Goal: Information Seeking & Learning: Learn about a topic

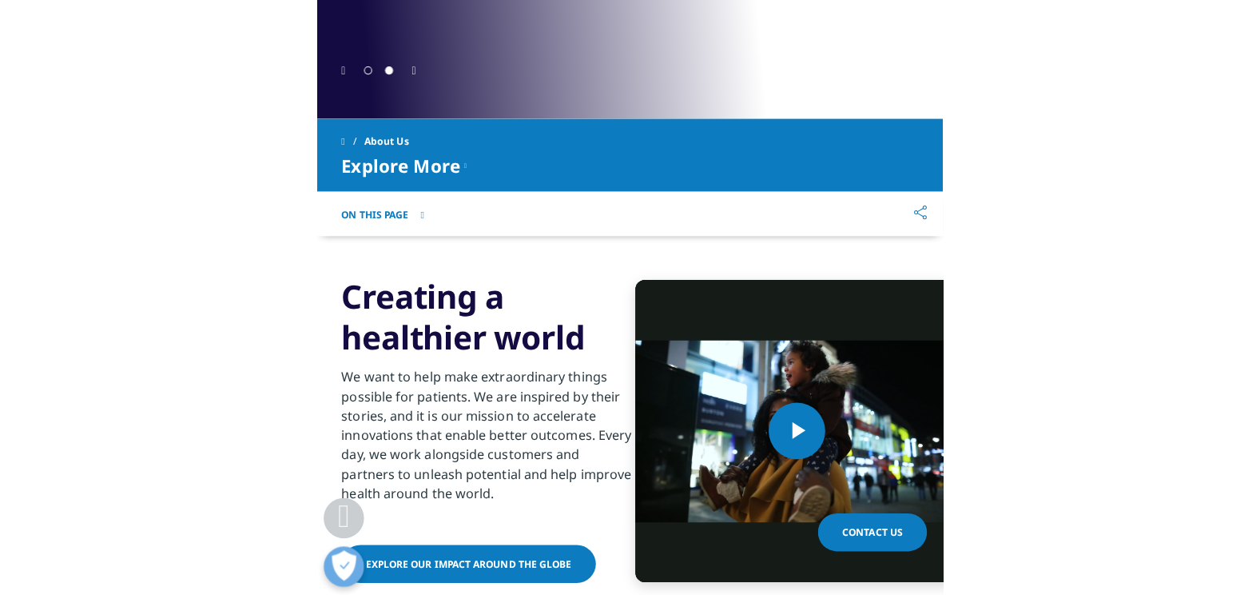
scroll to position [639, 0]
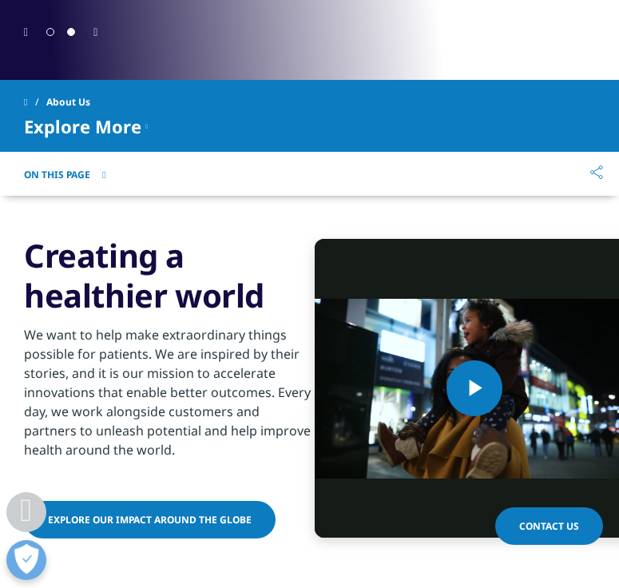
drag, startPoint x: 263, startPoint y: 304, endPoint x: 2, endPoint y: 251, distance: 266.0
click at [2, 251] on div "Video Player is loading. Play Video Play Skip Backward Skip Forward Mute Curren…" at bounding box center [309, 389] width 619 height 386
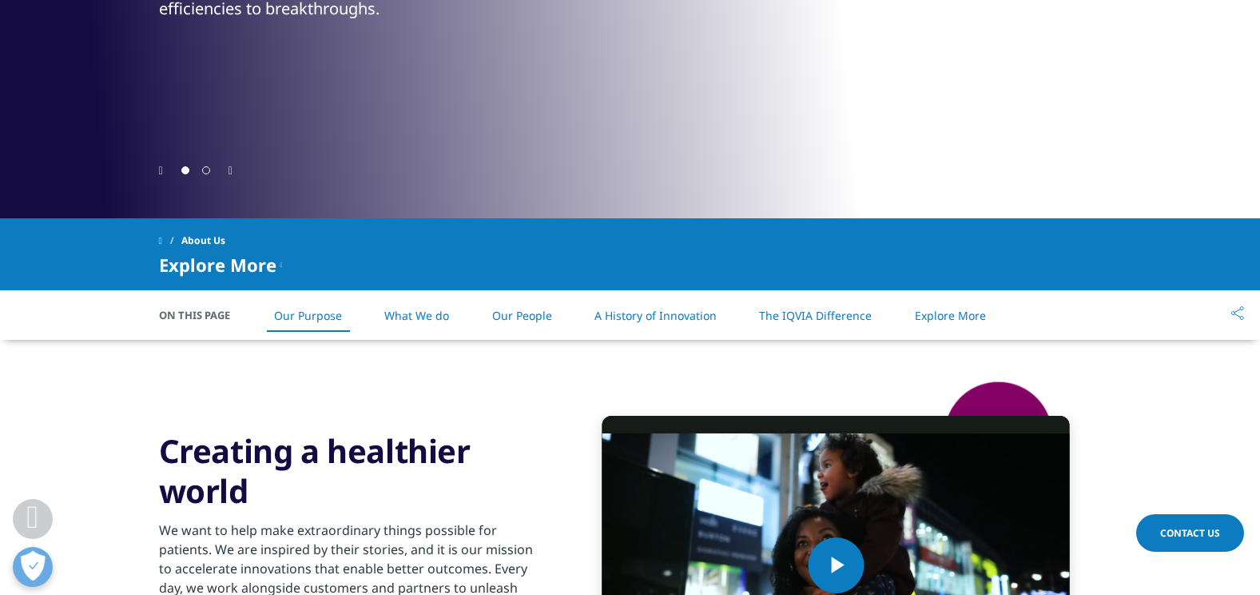
scroll to position [559, 0]
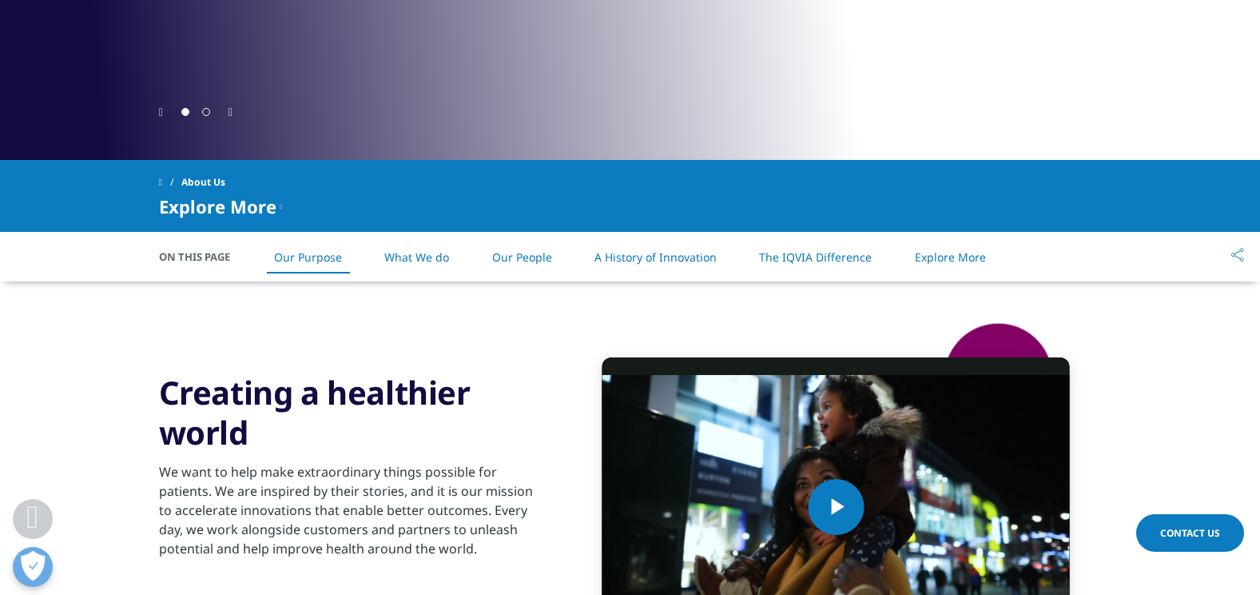
copy h3 "Creating a healthier world"
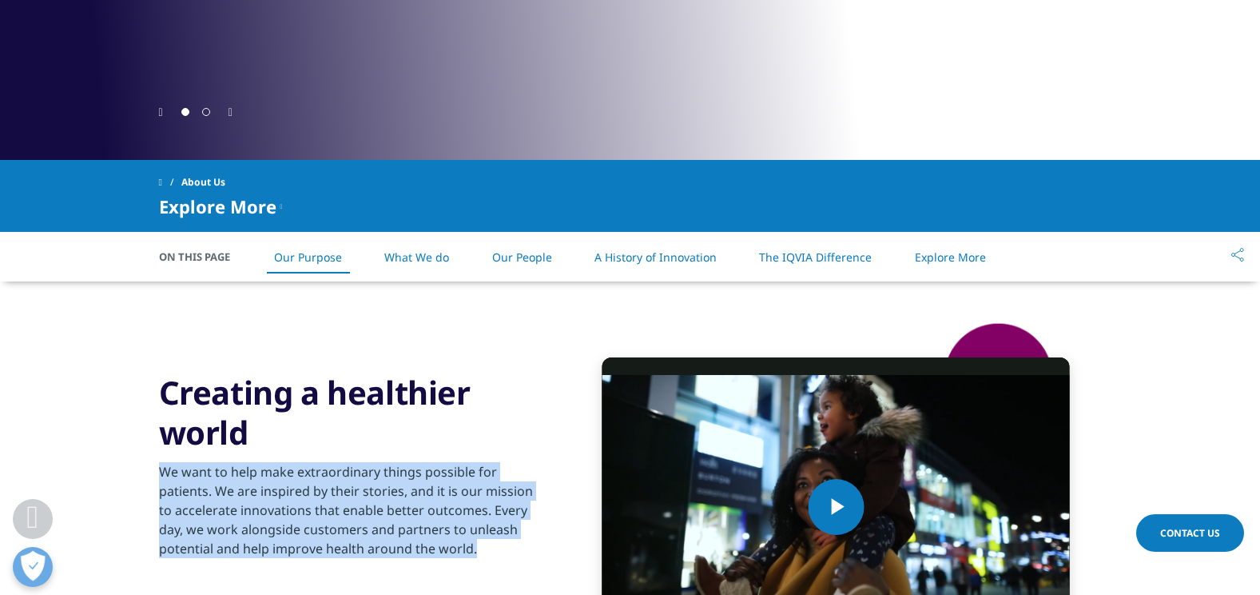
drag, startPoint x: 417, startPoint y: 555, endPoint x: 163, endPoint y: 471, distance: 267.9
click at [163, 471] on p "We want to help make extraordinary things possible for patients. We are inspire…" at bounding box center [353, 514] width 388 height 105
copy p "We want to help make extraordinary things possible for patients. We are inspire…"
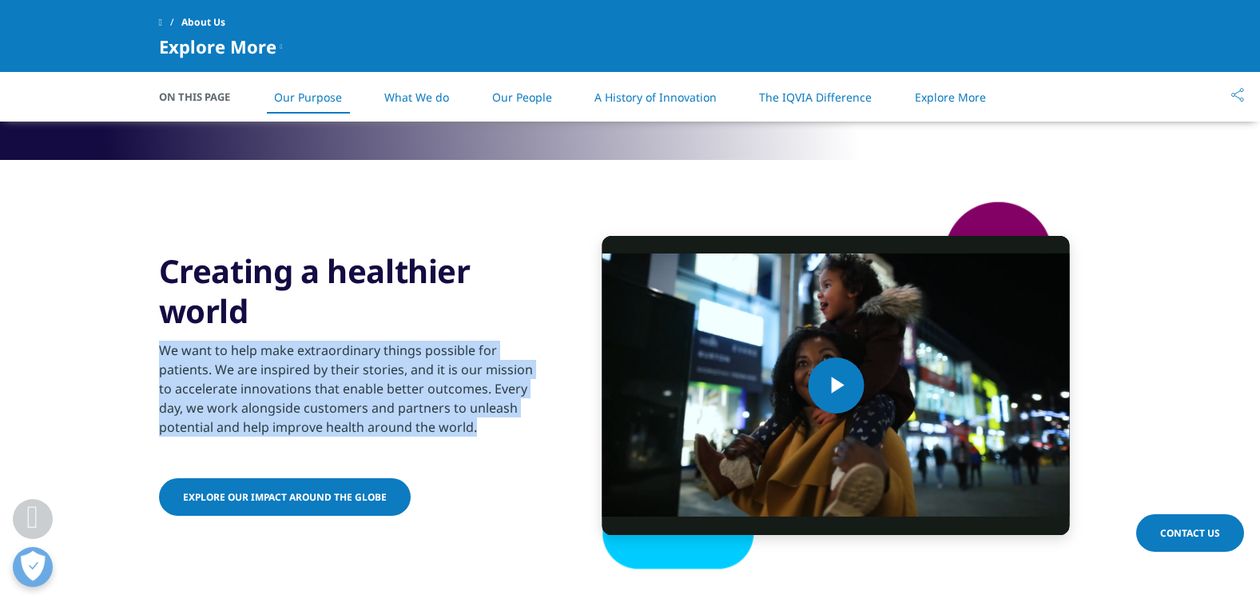
scroll to position [1080, 0]
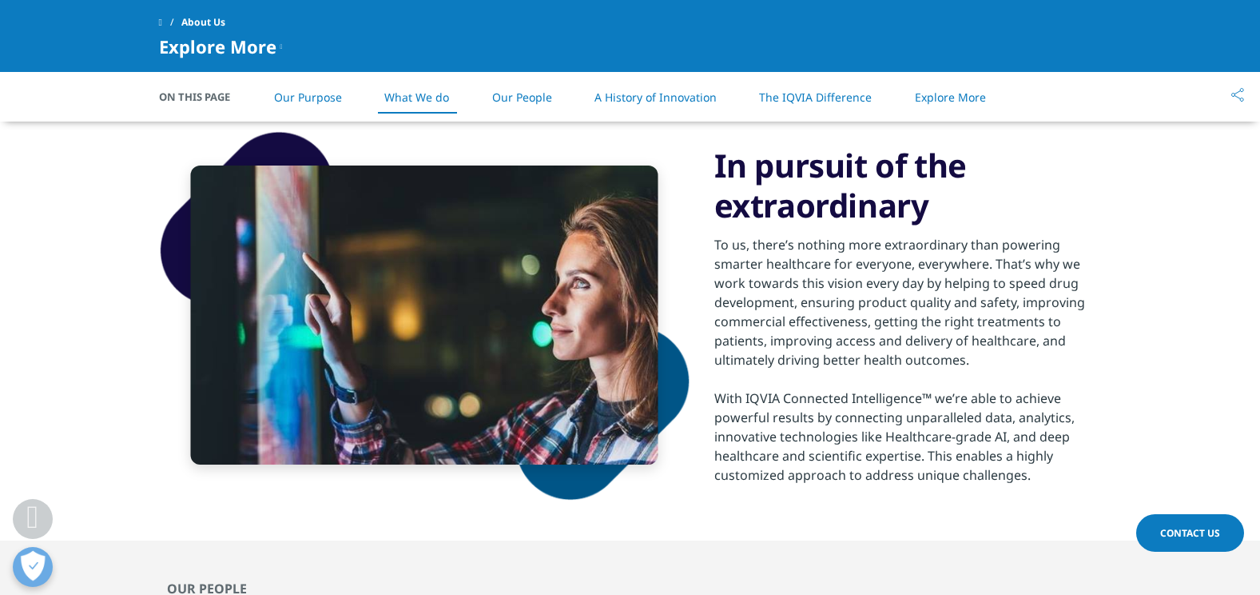
click at [938, 217] on h3 "In pursuit of the extraordinary" at bounding box center [908, 185] width 388 height 80
drag, startPoint x: 927, startPoint y: 208, endPoint x: 716, endPoint y: 177, distance: 213.2
click at [716, 177] on h3 "In pursuit of the extraordinary" at bounding box center [908, 185] width 388 height 80
copy h3 "In pursuit of the extraordinary"
click at [985, 414] on div "With IQVIA Connected Intelligence™ we’re able to achieve powerful results by co…" at bounding box center [908, 436] width 388 height 96
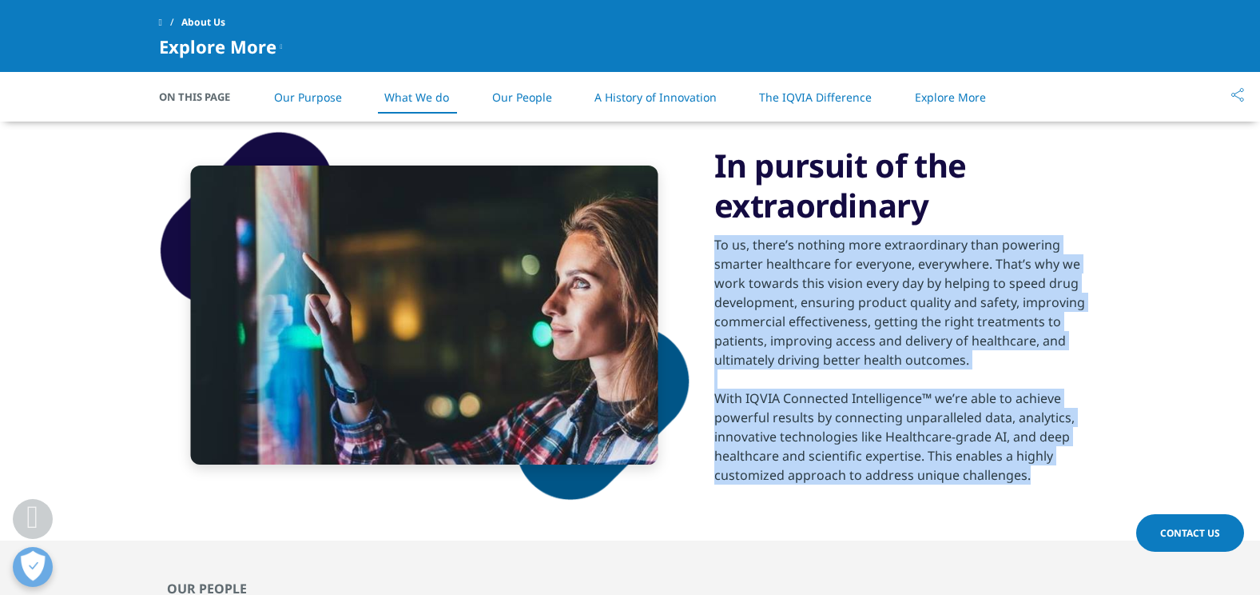
drag, startPoint x: 1023, startPoint y: 469, endPoint x: 706, endPoint y: 249, distance: 385.3
click at [706, 249] on div "In pursuit of the extraordinary To us, there’s nothing more extraordinary than …" at bounding box center [630, 315] width 943 height 451
copy div "To us, there’s nothing more extraordinary than powering smarter healthcare for …"
click at [895, 428] on div "With IQVIA Connected Intelligence™ we’re able to achieve powerful results by co…" at bounding box center [908, 436] width 388 height 96
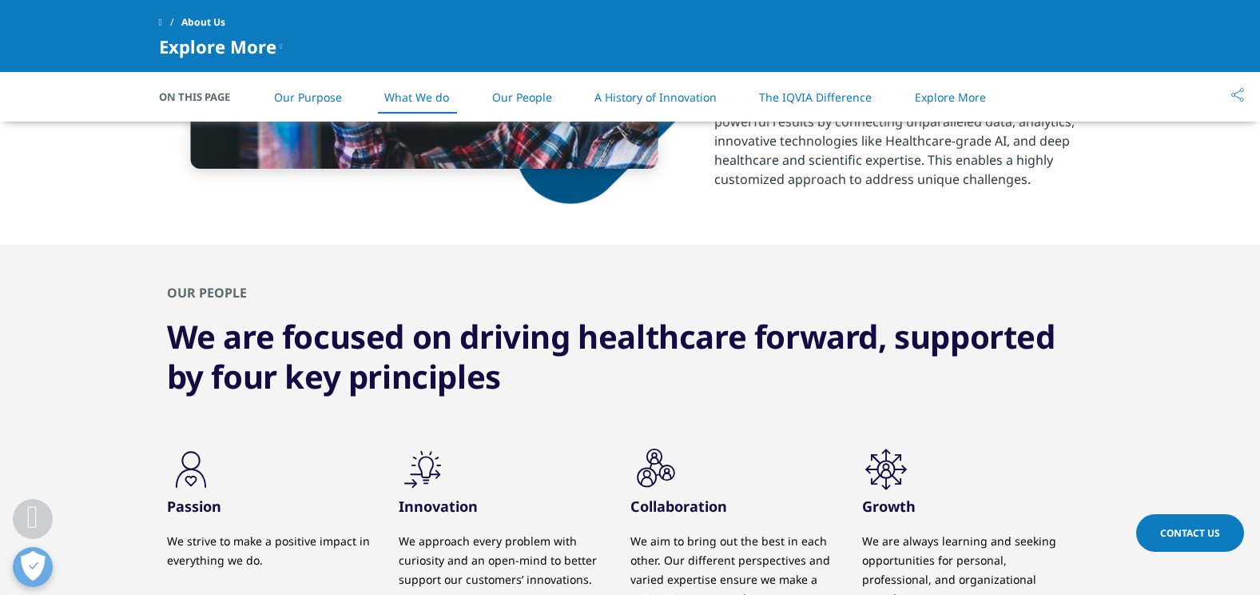
scroll to position [1399, 0]
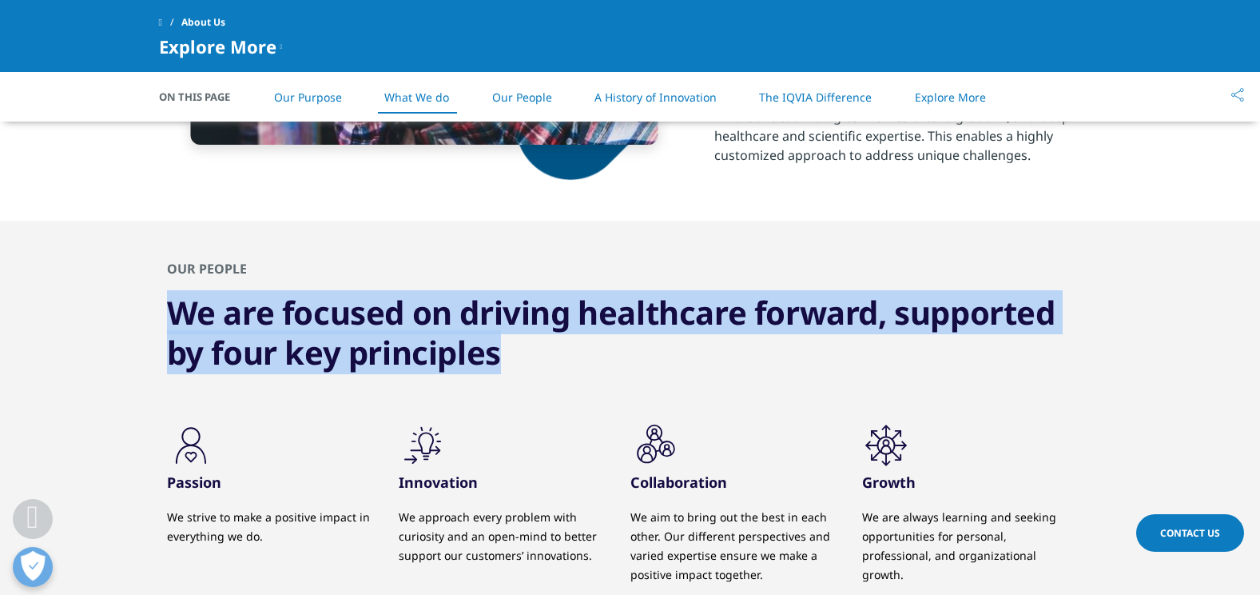
drag, startPoint x: 500, startPoint y: 361, endPoint x: 134, endPoint y: 309, distance: 369.7
click at [134, 309] on div "OUR PEOPLE We are focused on driving healthcare forward, supported by four key …" at bounding box center [630, 443] width 1260 height 445
copy h3 "We are focused on driving healthcare forward, supported by four key principles"
click at [444, 308] on h3 "We are focused on driving healthcare forward, supported by four key principles" at bounding box center [630, 332] width 927 height 80
drag, startPoint x: 518, startPoint y: 362, endPoint x: 151, endPoint y: 258, distance: 381.2
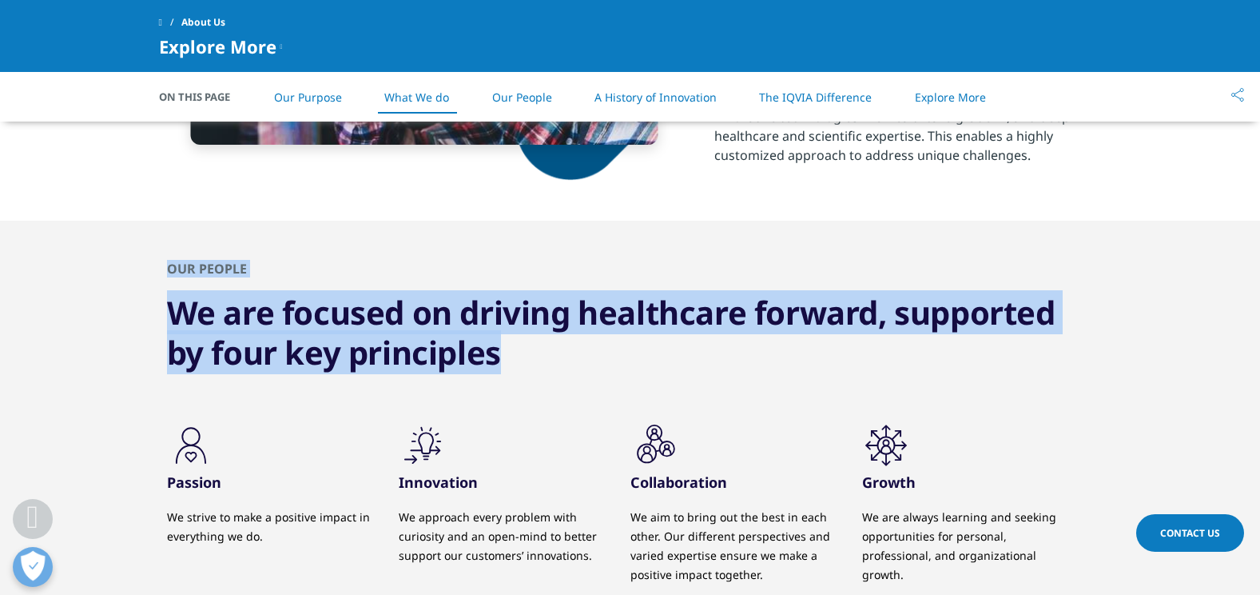
click at [151, 258] on div "OUR PEOPLE We are focused on driving healthcare forward, supported by four key …" at bounding box center [630, 443] width 1260 height 445
copy div "OUR PEOPLE We are focused on driving healthcare forward, supported by four key …"
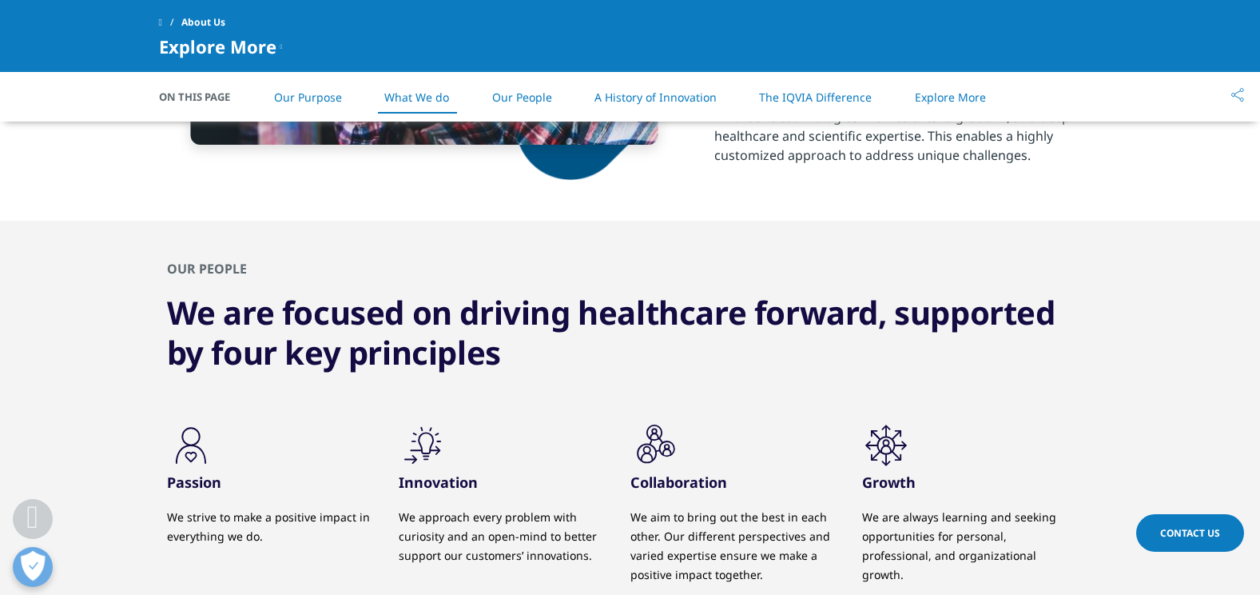
click at [215, 427] on icon ".cls-1{fill:#231f20;}" at bounding box center [191, 445] width 48 height 48
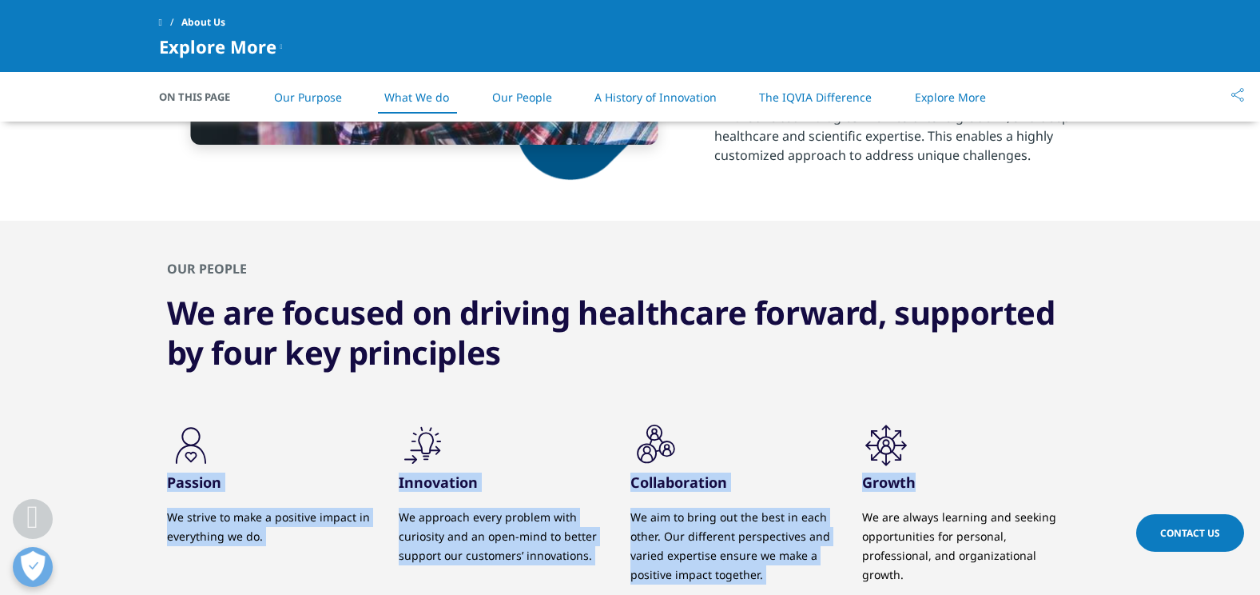
drag, startPoint x: 957, startPoint y: 487, endPoint x: 249, endPoint y: 439, distance: 709.7
click at [249, 439] on div ".cls-1{fill:#231f20;} Passion We strive to make a positive impact in everything…" at bounding box center [630, 523] width 927 height 205
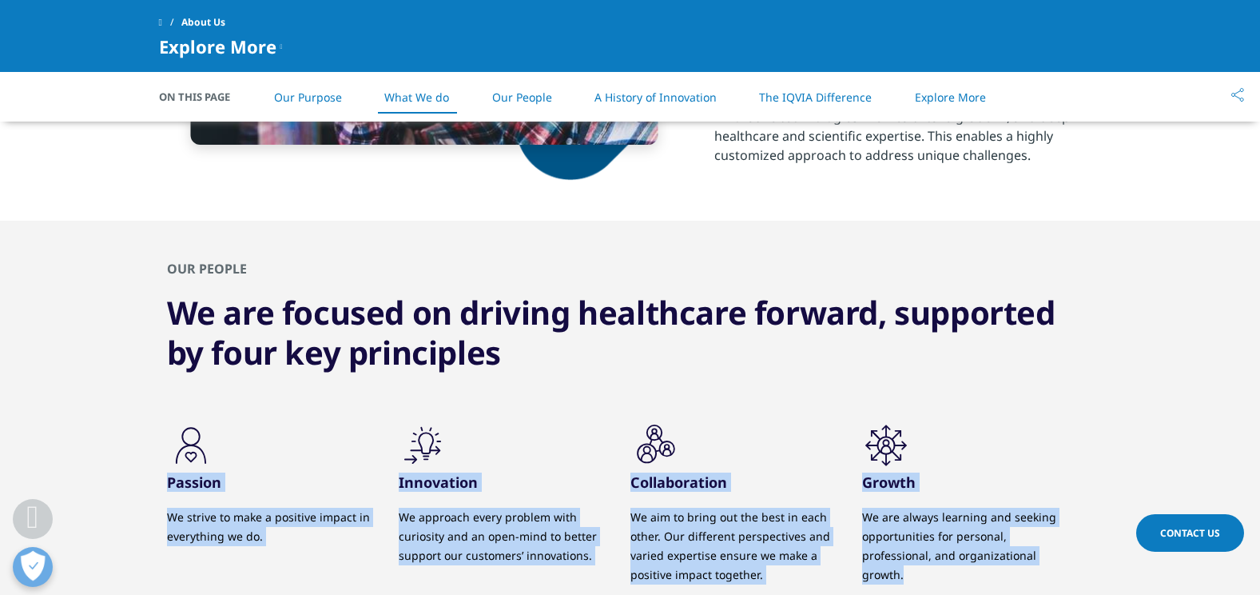
drag, startPoint x: 906, startPoint y: 576, endPoint x: 184, endPoint y: 446, distance: 734.1
click at [184, 446] on div ".cls-1{fill:#231f20;} Passion We strive to make a positive impact in everything…" at bounding box center [630, 523] width 927 height 205
copy div "Loremip Do sitame co adip e seddoeiu tempor in utlaboreet do ma. .ali-1{enim:#5…"
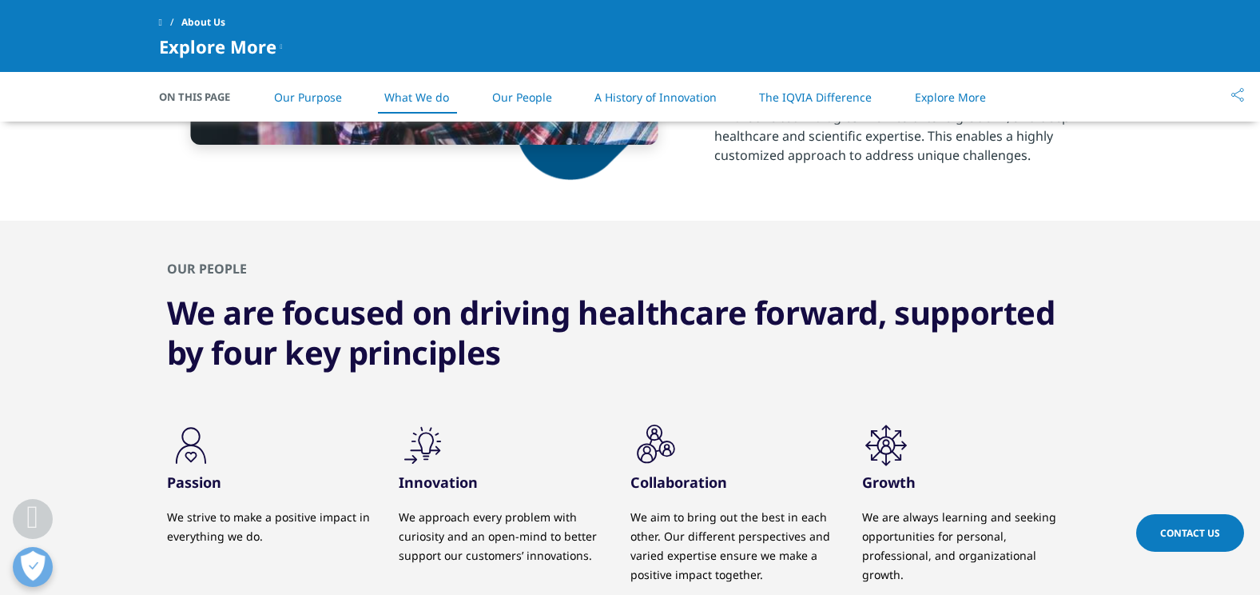
click at [905, 390] on div "OUR PEOPLE We are focused on driving healthcare forward, supported by four key …" at bounding box center [630, 443] width 943 height 445
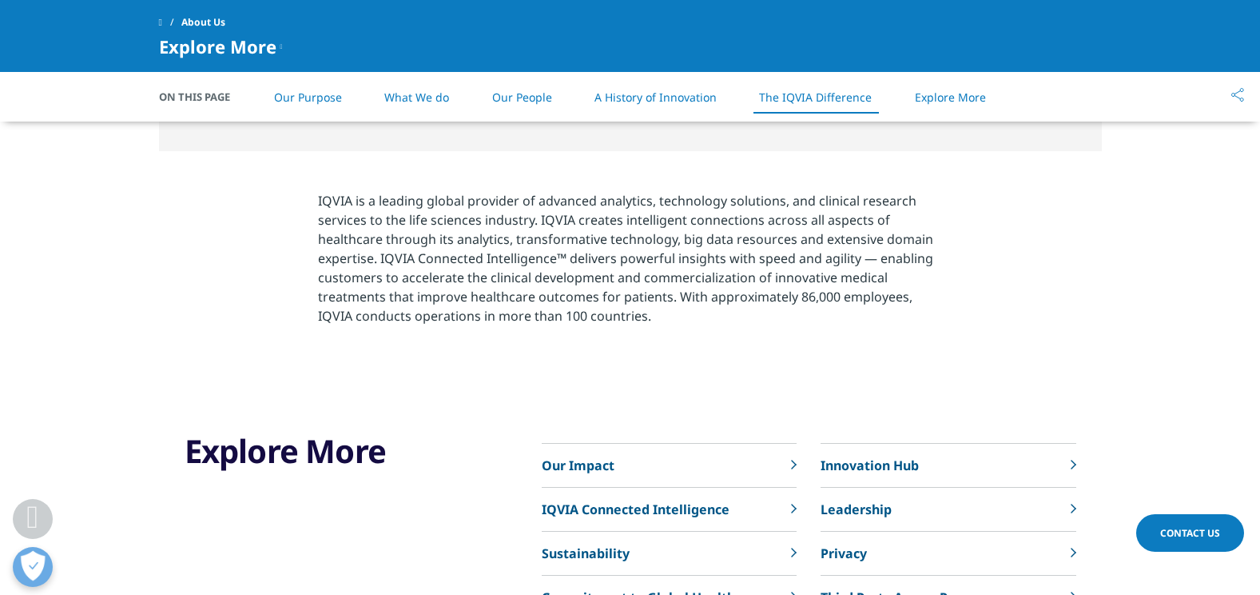
scroll to position [3317, 0]
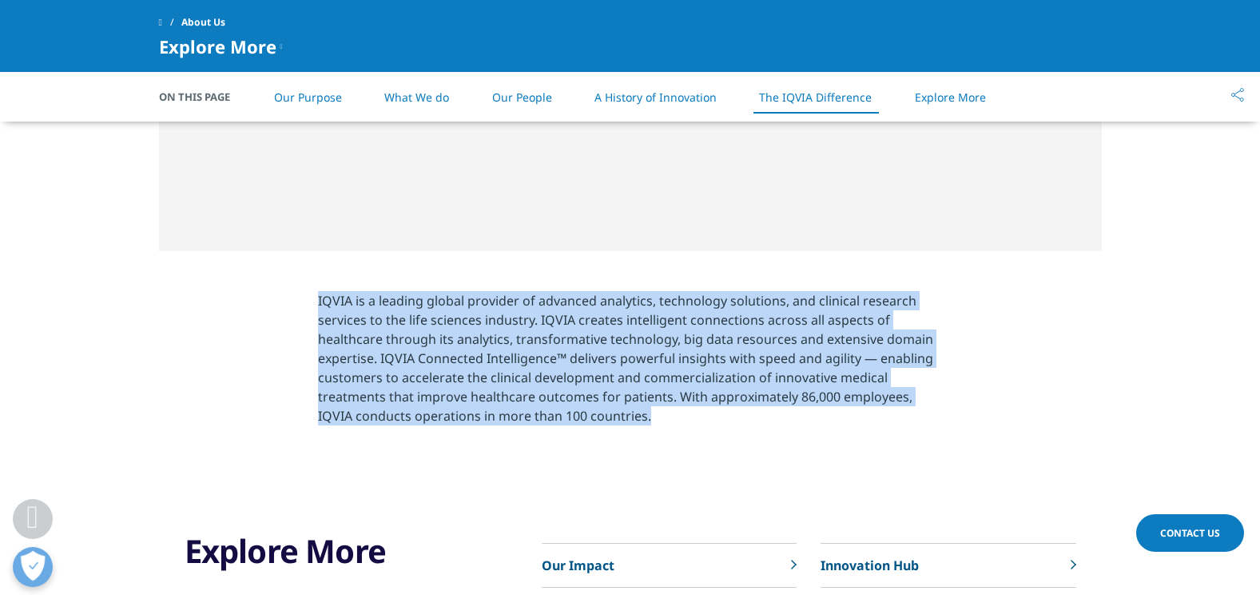
drag, startPoint x: 650, startPoint y: 424, endPoint x: 261, endPoint y: 282, distance: 414.4
click at [261, 282] on section "IQVIA is a leading global provider of advanced analytics, technology solutions,…" at bounding box center [630, 363] width 1260 height 224
copy p "IQVIA is a leading global provider of advanced analytics, technology solutions,…"
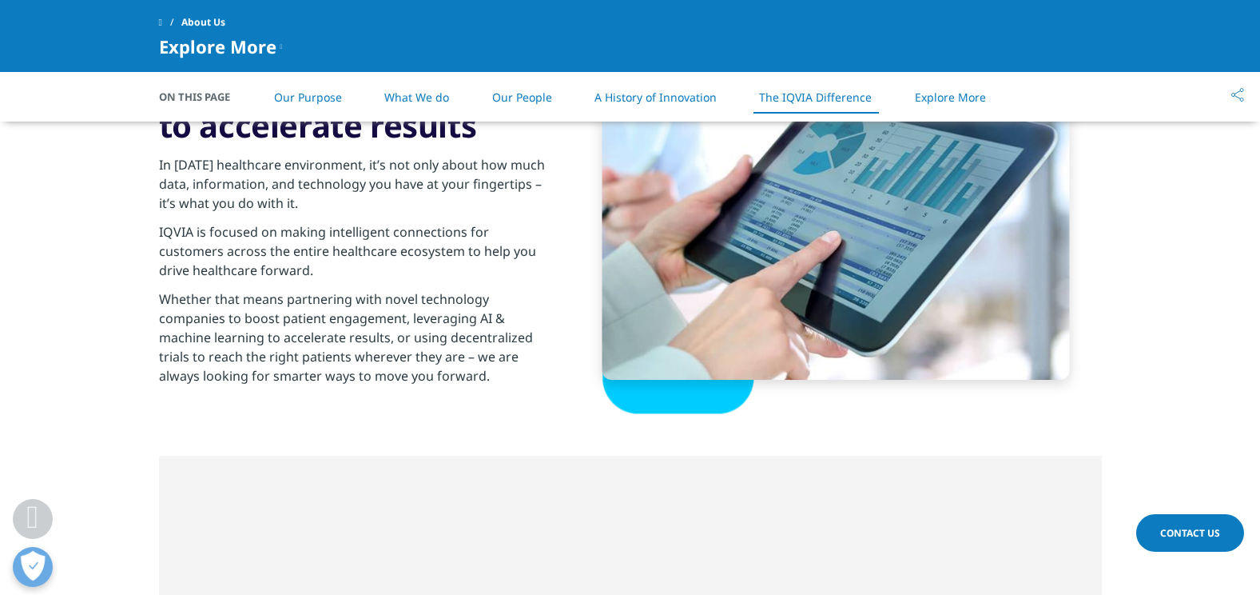
scroll to position [2438, 0]
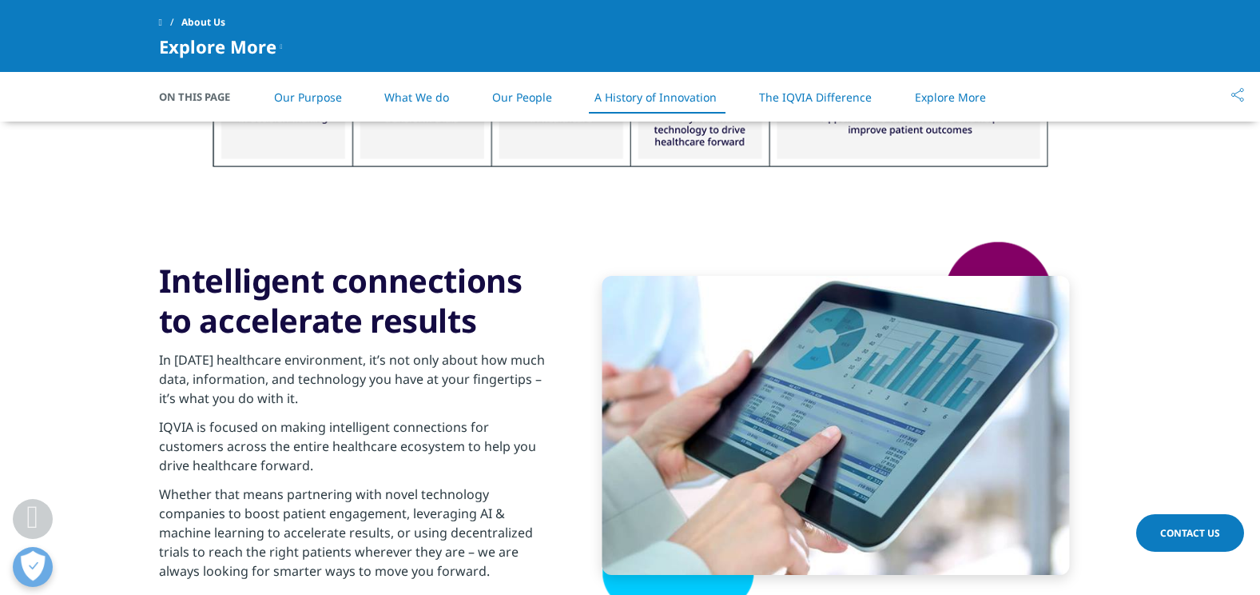
click at [162, 18] on span at bounding box center [160, 22] width 3 height 11
